Goal: Information Seeking & Learning: Learn about a topic

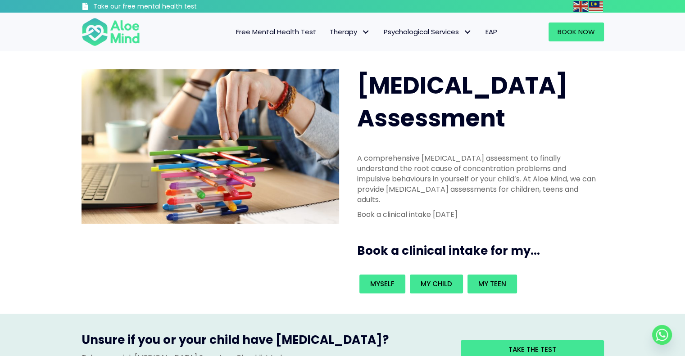
click at [301, 34] on span "Free Mental Health Test" at bounding box center [276, 31] width 80 height 9
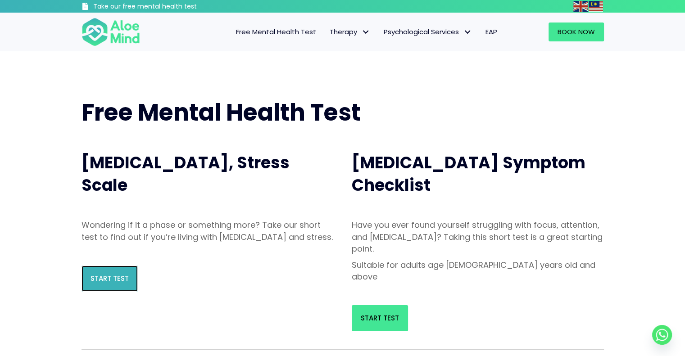
click at [122, 283] on span "Start Test" at bounding box center [109, 278] width 38 height 9
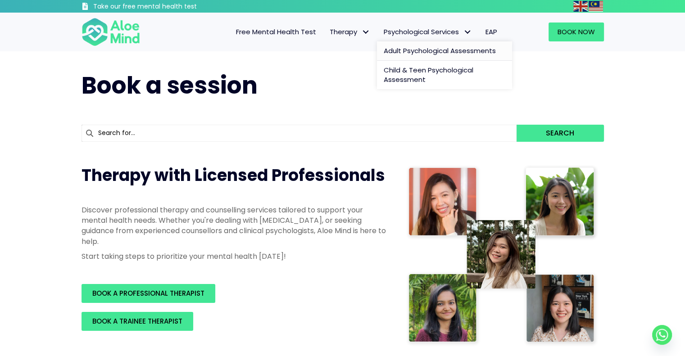
click at [428, 51] on span "Adult Psychological Assessments" at bounding box center [439, 50] width 112 height 9
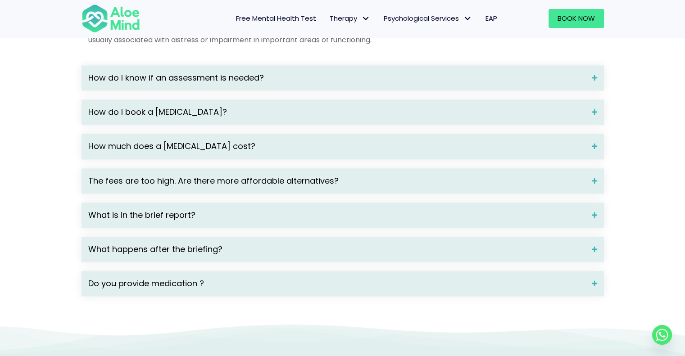
scroll to position [1260, 0]
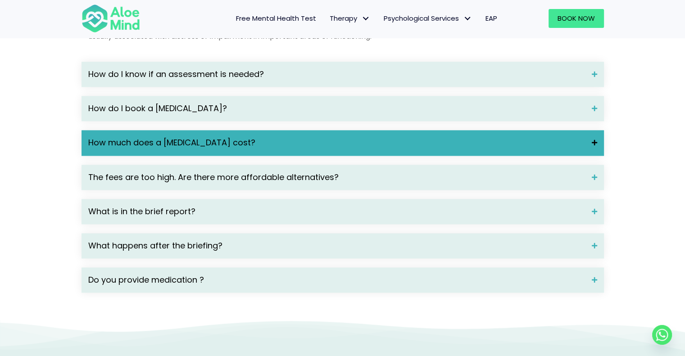
click at [402, 149] on span "How much does a psychological assessment cost?" at bounding box center [336, 143] width 496 height 12
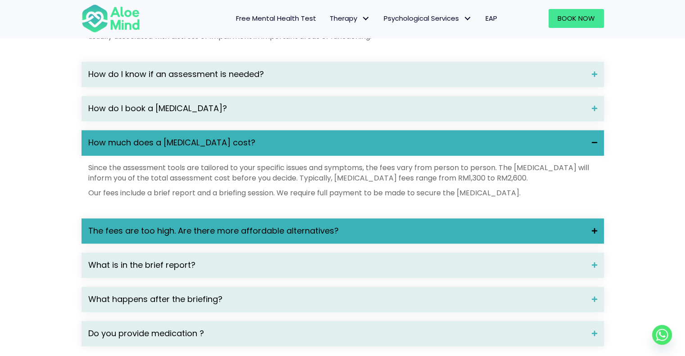
click at [378, 237] on span "The fees are too high. Are there more affordable alternatives?" at bounding box center [336, 231] width 496 height 12
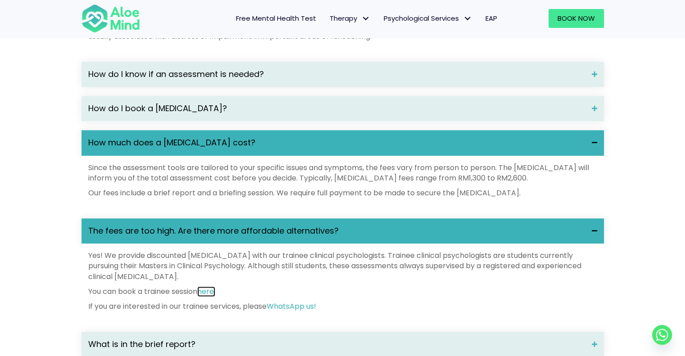
click at [212, 297] on link "here." at bounding box center [206, 291] width 18 height 10
